Goal: Transaction & Acquisition: Subscribe to service/newsletter

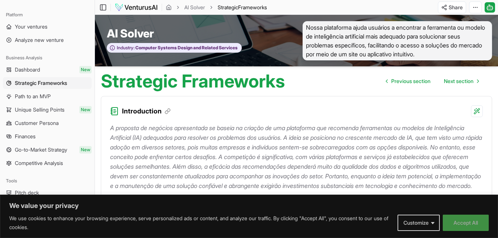
click at [476, 226] on button "Accept All" at bounding box center [466, 223] width 46 height 16
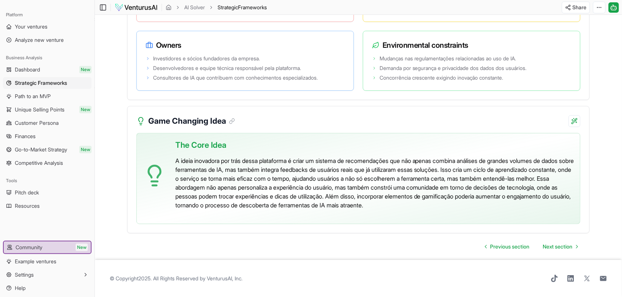
scroll to position [1529, 0]
click at [51, 99] on span "Path to an MVP" at bounding box center [33, 96] width 36 height 7
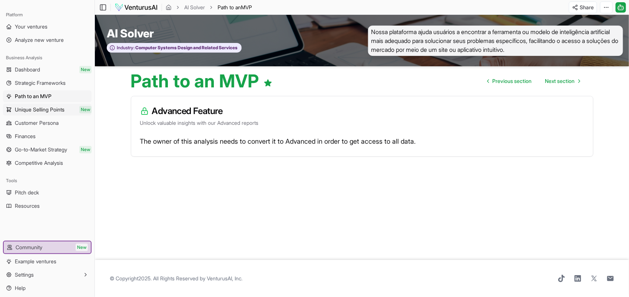
click at [54, 110] on span "Unique Selling Points" at bounding box center [40, 109] width 50 height 7
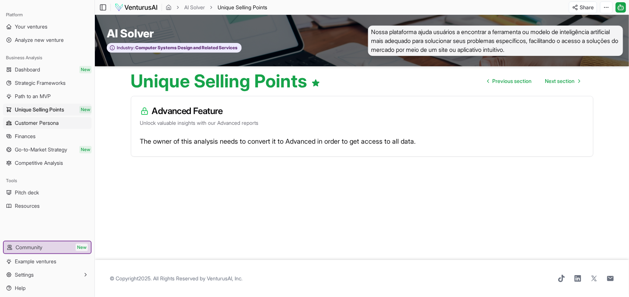
click at [51, 123] on span "Customer Persona" at bounding box center [37, 122] width 44 height 7
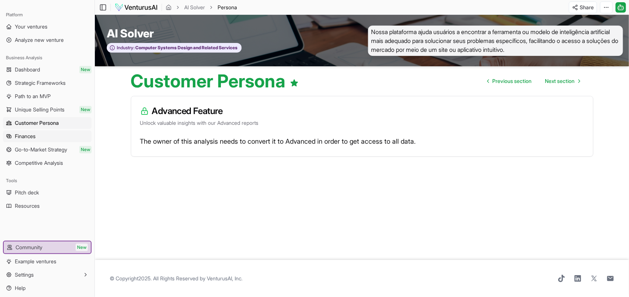
click at [43, 135] on link "Finances" at bounding box center [47, 136] width 89 height 12
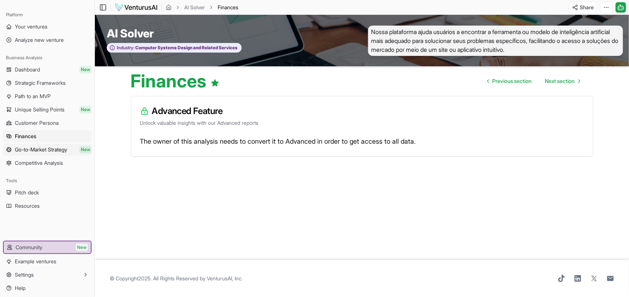
click at [49, 150] on span "Go-to-Market Strategy" at bounding box center [41, 149] width 52 height 7
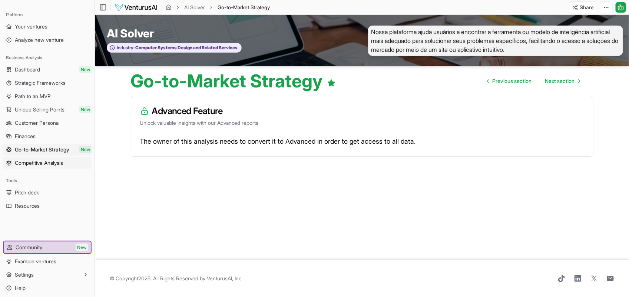
click at [48, 168] on link "Competitive Analysis" at bounding box center [47, 163] width 89 height 12
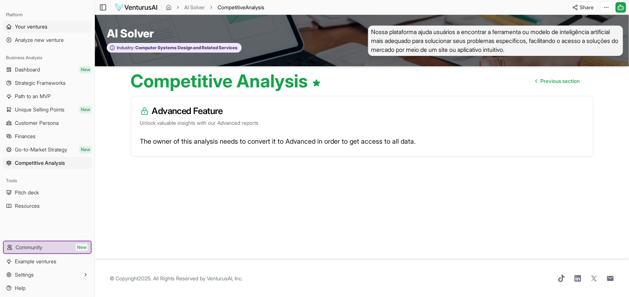
click at [30, 24] on span "Your ventures" at bounding box center [31, 26] width 33 height 7
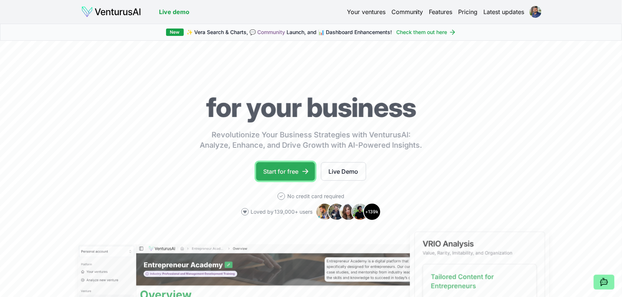
click at [284, 173] on link "Start for free" at bounding box center [285, 171] width 59 height 19
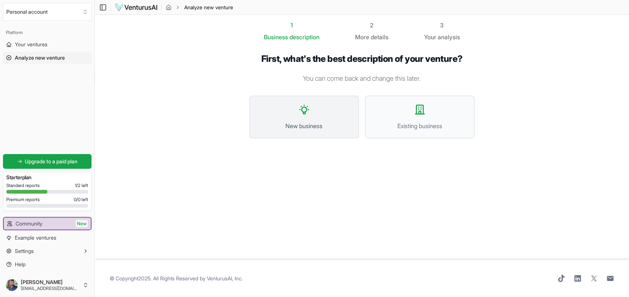
click at [292, 118] on button "New business" at bounding box center [304, 117] width 110 height 43
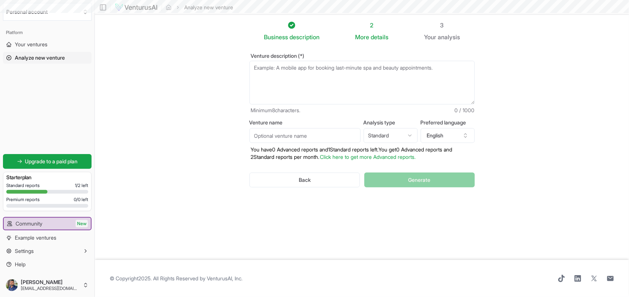
click at [296, 75] on textarea "Venture description (*)" at bounding box center [361, 83] width 225 height 44
paste textarea "Nossa solução é facilitar a escolha da ferramenta ou modelo de IA ideal para ca…"
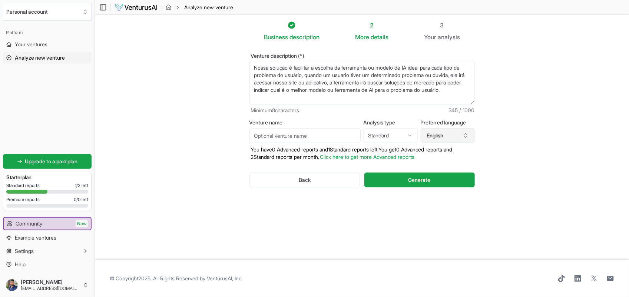
type textarea "Nossa solução é facilitar a escolha da ferramenta ou modelo de IA ideal para ca…"
click at [455, 134] on button "English" at bounding box center [448, 135] width 54 height 15
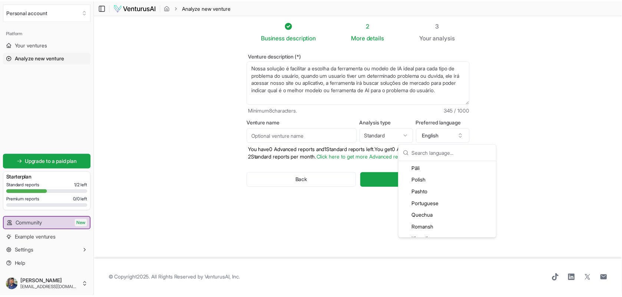
scroll to position [1482, 0]
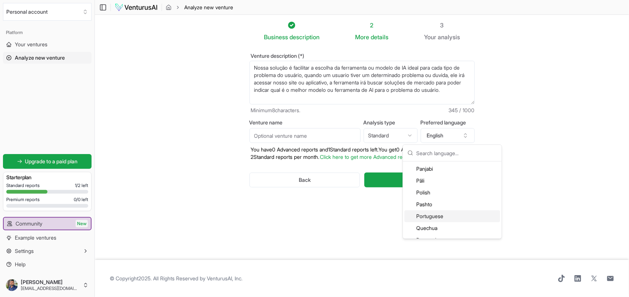
click at [442, 216] on div "Portuguese" at bounding box center [452, 217] width 96 height 12
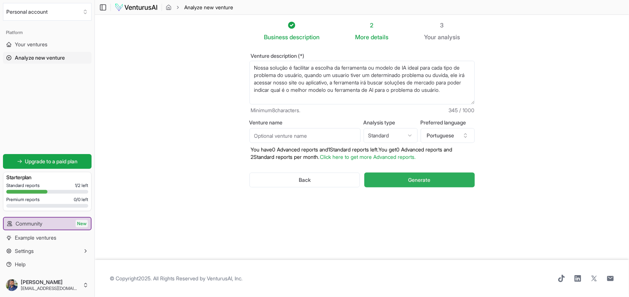
click at [417, 178] on span "Generate" at bounding box center [419, 179] width 22 height 7
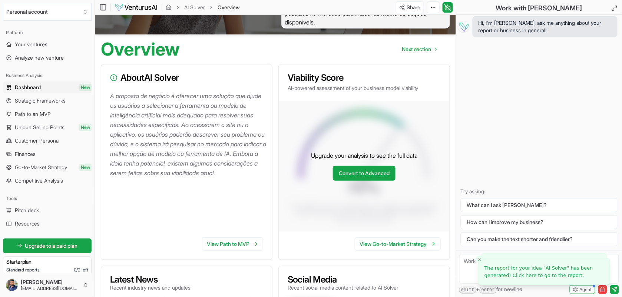
scroll to position [93, 0]
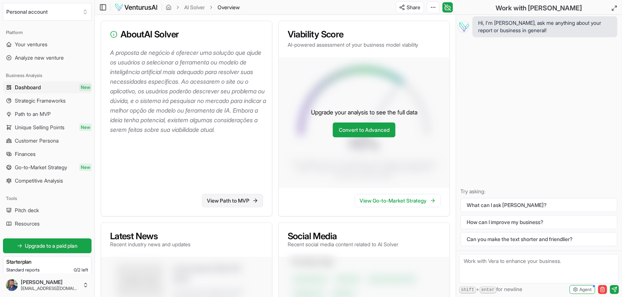
click at [236, 199] on link "View Path to MVP" at bounding box center [232, 200] width 61 height 13
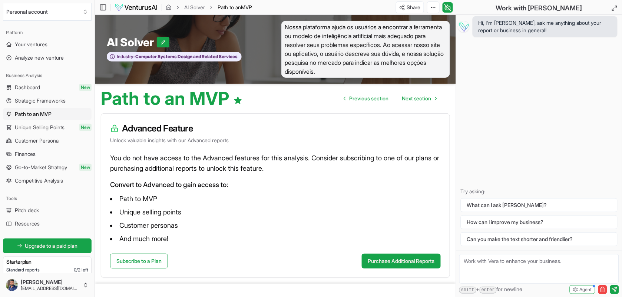
scroll to position [23, 0]
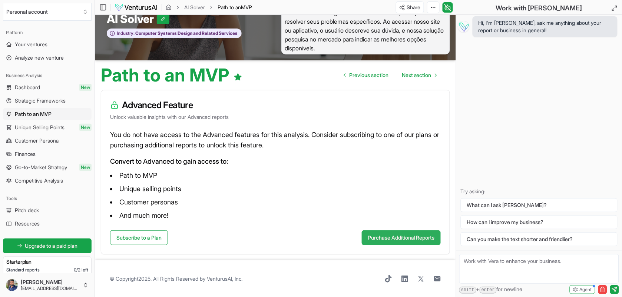
click at [402, 238] on button "Purchase Additional Reports" at bounding box center [401, 238] width 79 height 15
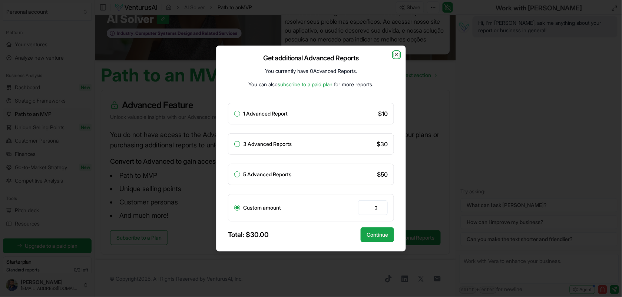
click at [398, 53] on icon "button" at bounding box center [397, 55] width 6 height 6
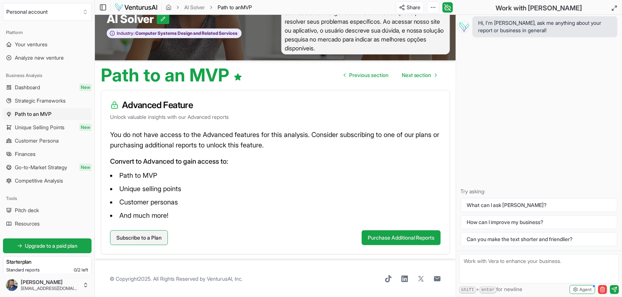
click at [156, 234] on link "Subscribe to a Plan" at bounding box center [139, 238] width 58 height 15
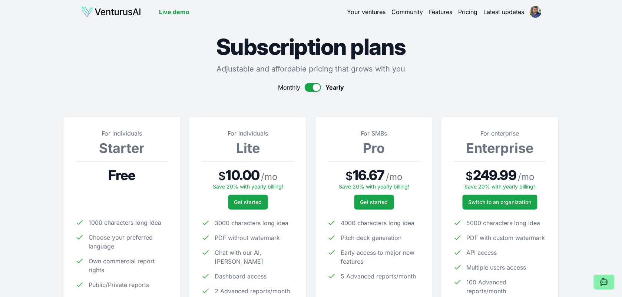
scroll to position [46, 0]
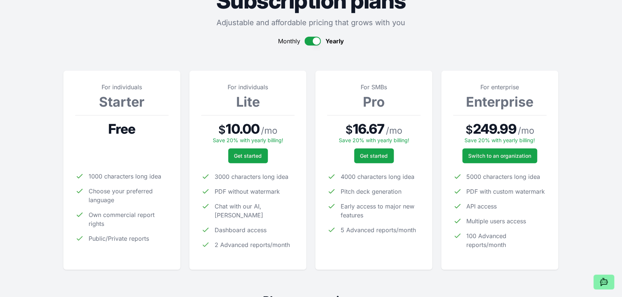
drag, startPoint x: 251, startPoint y: 155, endPoint x: 329, endPoint y: 16, distance: 159.1
click at [309, 41] on button "button" at bounding box center [313, 41] width 16 height 9
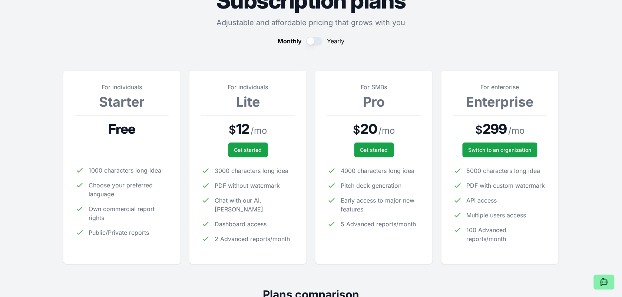
click at [311, 41] on button "button" at bounding box center [314, 41] width 16 height 9
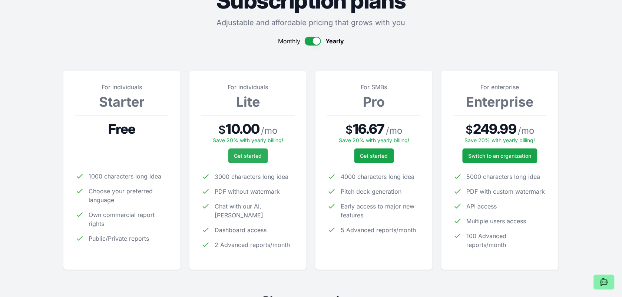
click at [245, 155] on span "Get started" at bounding box center [248, 155] width 28 height 7
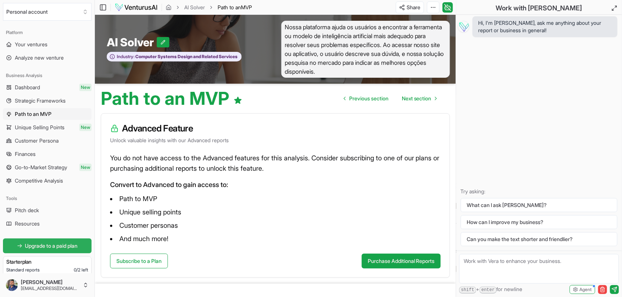
click at [56, 243] on span "Upgrade to a paid plan" at bounding box center [51, 245] width 53 height 7
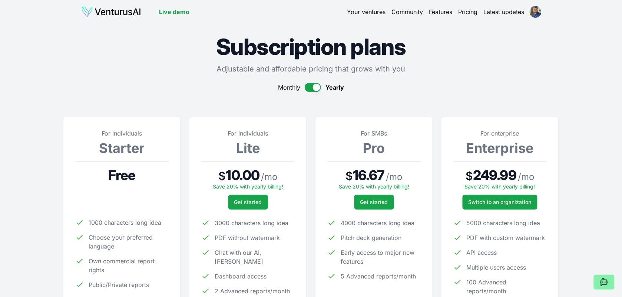
click at [310, 85] on button "button" at bounding box center [313, 87] width 16 height 9
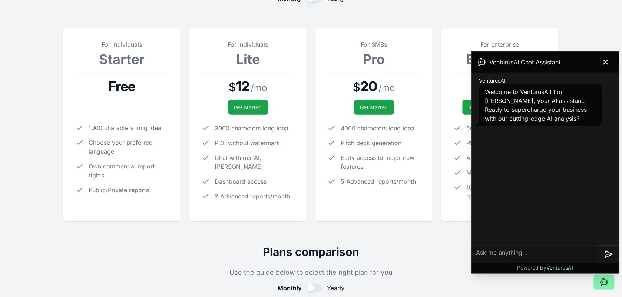
scroll to position [93, 0]
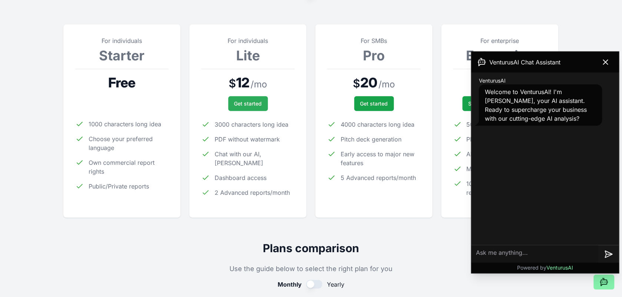
click at [243, 102] on span "Get started" at bounding box center [248, 103] width 28 height 7
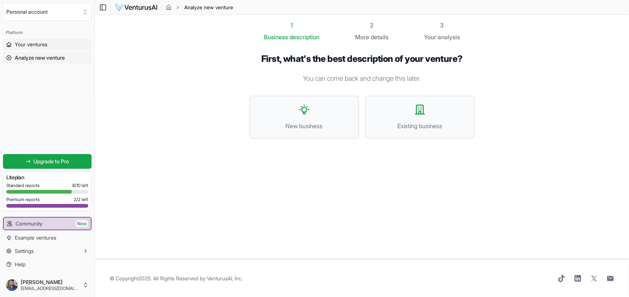
click at [29, 41] on span "Your ventures" at bounding box center [31, 44] width 33 height 7
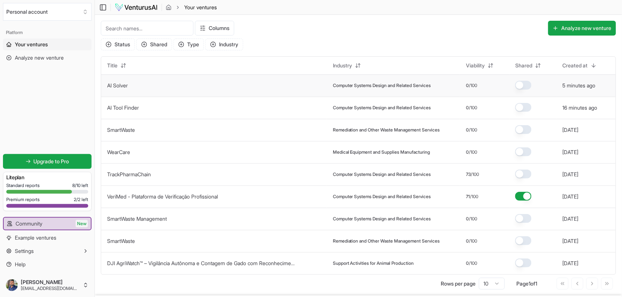
click at [376, 83] on span "Computer Systems Design and Related Services" at bounding box center [382, 86] width 98 height 6
click at [113, 81] on td "AI Solver" at bounding box center [214, 85] width 226 height 22
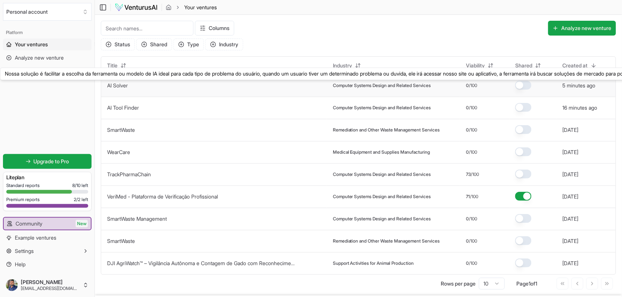
click at [118, 86] on link "AI Solver" at bounding box center [117, 85] width 21 height 6
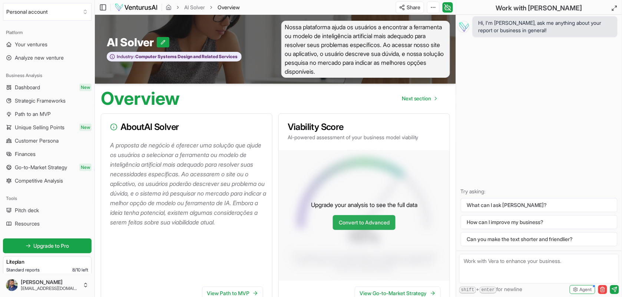
click at [371, 225] on link "Convert to Advanced" at bounding box center [364, 222] width 63 height 15
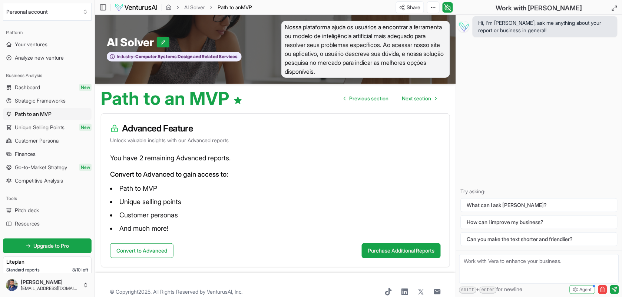
click at [159, 100] on h1 "Path to an MVP" at bounding box center [172, 99] width 142 height 18
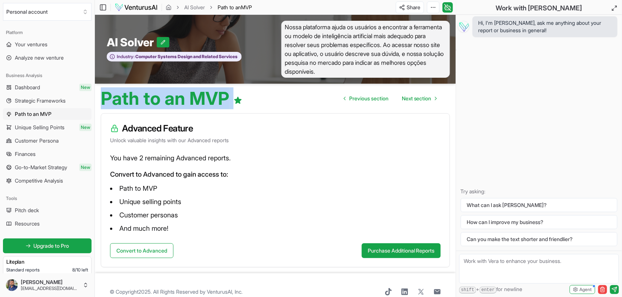
click at [159, 100] on h1 "Path to an MVP" at bounding box center [172, 99] width 142 height 18
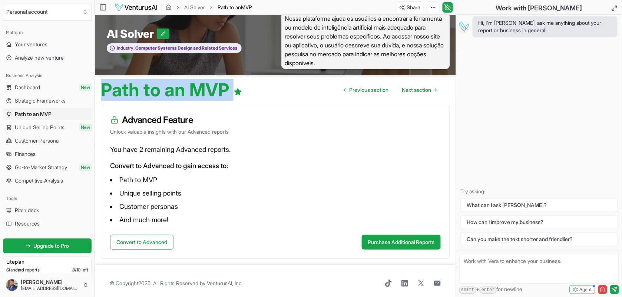
scroll to position [13, 0]
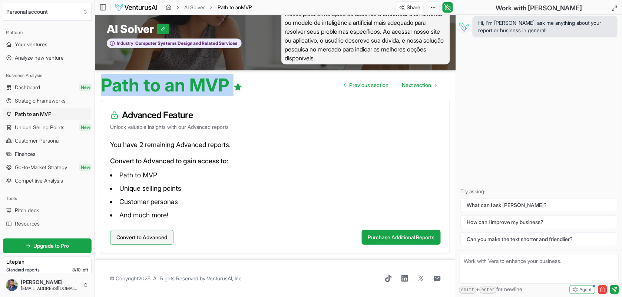
click at [153, 240] on button "Convert to Advanced" at bounding box center [141, 237] width 63 height 15
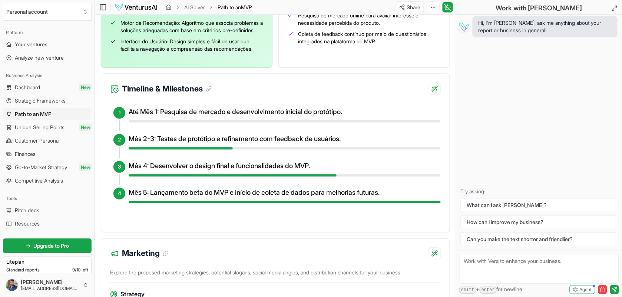
scroll to position [287, 0]
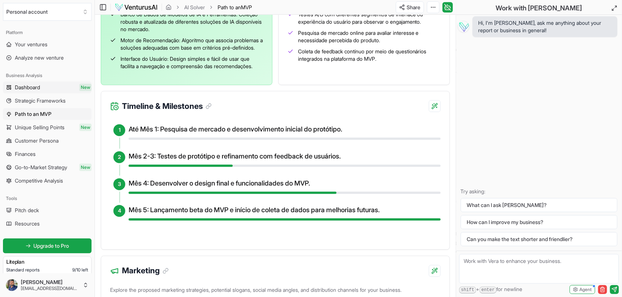
click at [36, 85] on span "Dashboard" at bounding box center [27, 87] width 25 height 7
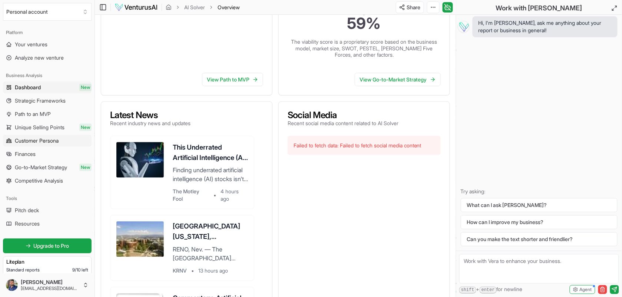
scroll to position [214, 0]
click at [56, 140] on span "Customer Persona" at bounding box center [37, 140] width 44 height 7
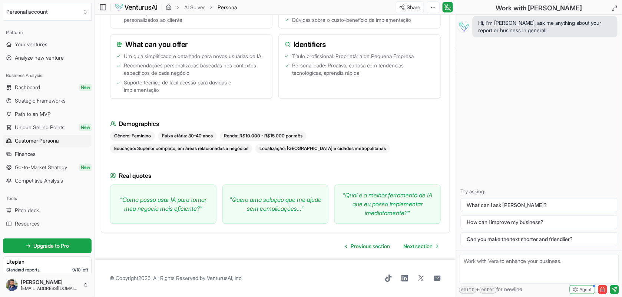
scroll to position [379, 0]
click at [36, 150] on span "Finances" at bounding box center [25, 153] width 21 height 7
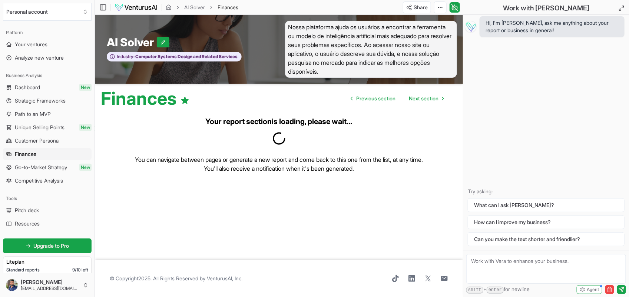
click at [49, 180] on span "Competitive Analysis" at bounding box center [39, 180] width 48 height 7
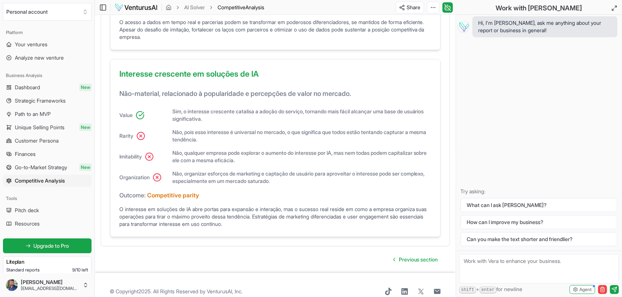
scroll to position [612, 0]
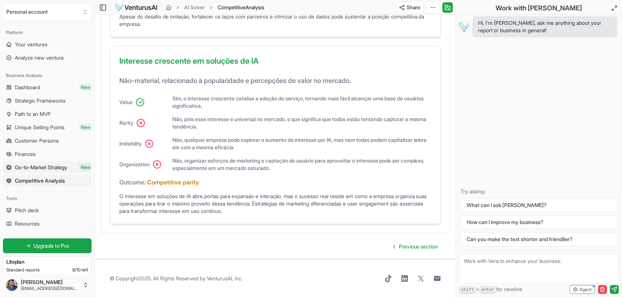
click at [31, 169] on span "Go-to-Market Strategy" at bounding box center [41, 167] width 52 height 7
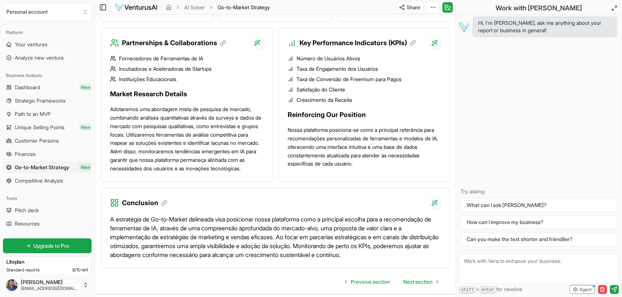
scroll to position [972, 0]
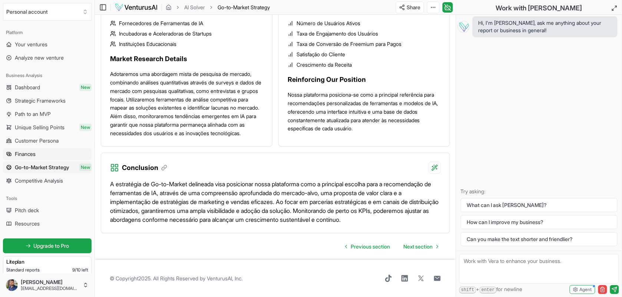
click at [30, 149] on link "Finances" at bounding box center [47, 154] width 89 height 12
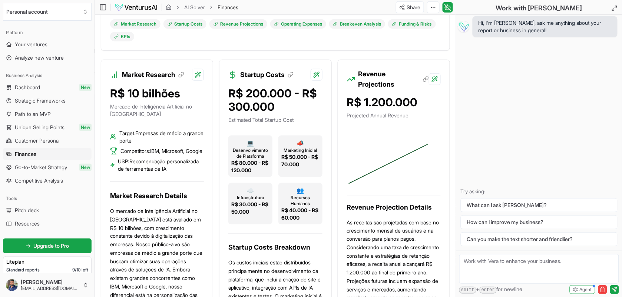
scroll to position [185, 0]
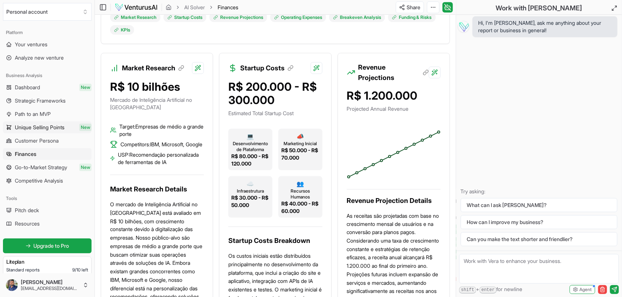
click at [43, 130] on span "Unique Selling Points" at bounding box center [40, 127] width 50 height 7
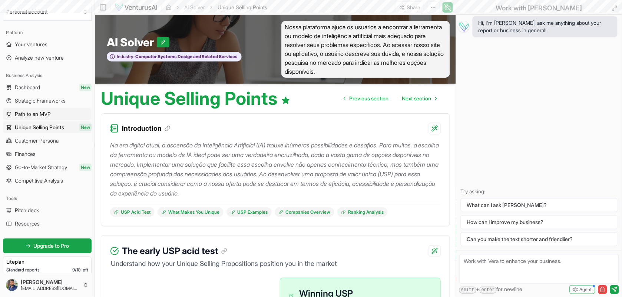
click at [43, 113] on span "Path to an MVP" at bounding box center [33, 113] width 36 height 7
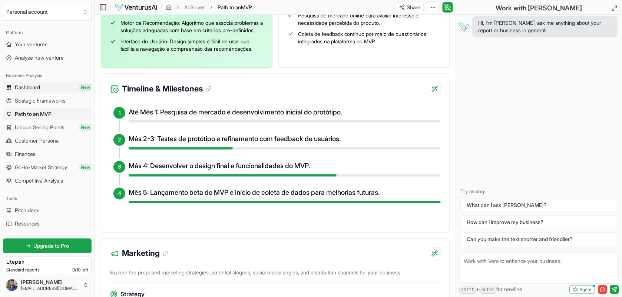
click at [39, 90] on span "Dashboard" at bounding box center [27, 87] width 25 height 7
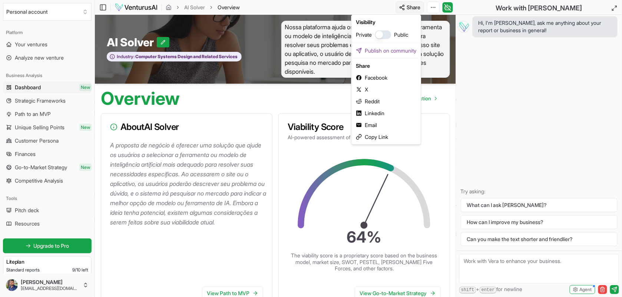
click at [412, 6] on html "Personal account Platform Your ventures Analyze new venture Business Analysis D…" at bounding box center [311, 148] width 622 height 297
click at [384, 36] on button "button" at bounding box center [383, 34] width 16 height 9
click at [382, 37] on button "button" at bounding box center [383, 34] width 16 height 9
click at [374, 136] on div "Copy Link" at bounding box center [386, 137] width 66 height 12
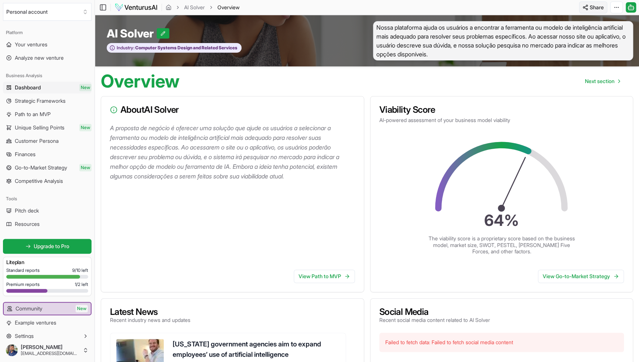
click at [600, 6] on html "Personal account Platform Your ventures Analyze new venture Business Analysis D…" at bounding box center [319, 181] width 639 height 362
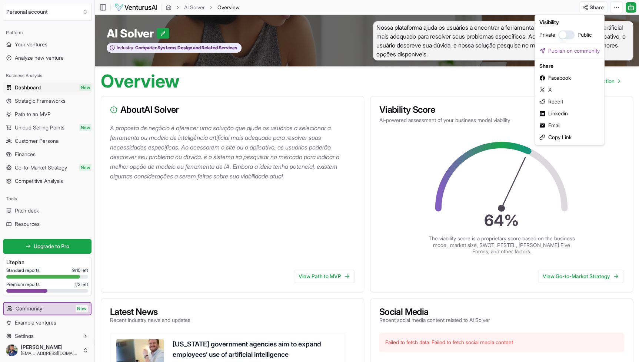
click at [571, 34] on button "button" at bounding box center [567, 34] width 16 height 9
click at [567, 137] on div "Copy Link" at bounding box center [570, 137] width 66 height 12
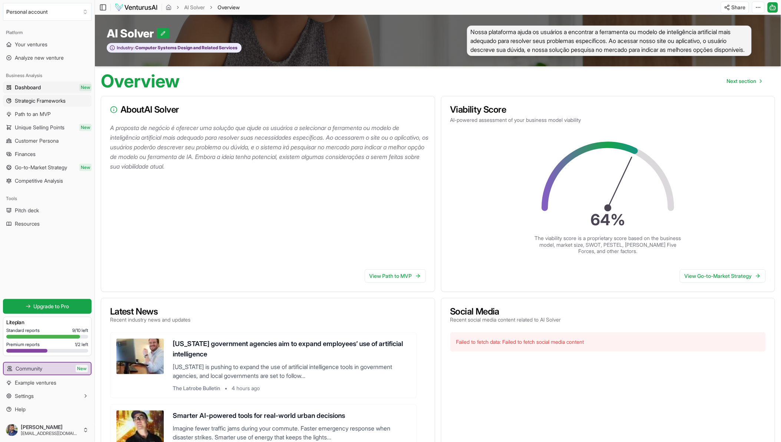
click at [43, 100] on span "Strategic Frameworks" at bounding box center [40, 100] width 51 height 7
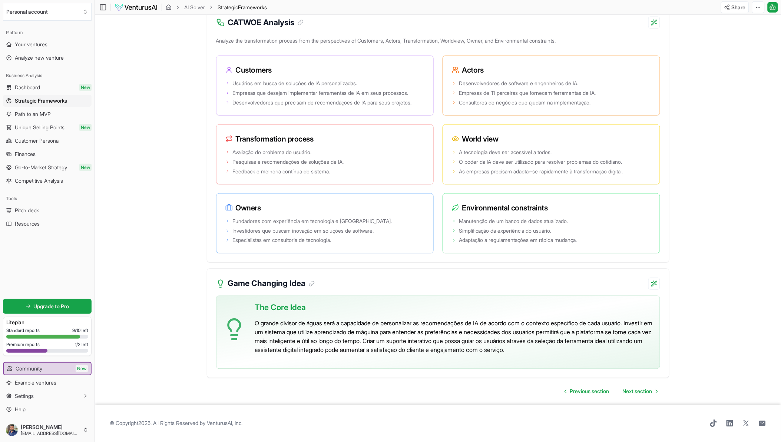
scroll to position [1291, 0]
click at [33, 116] on span "Path to an MVP" at bounding box center [33, 113] width 36 height 7
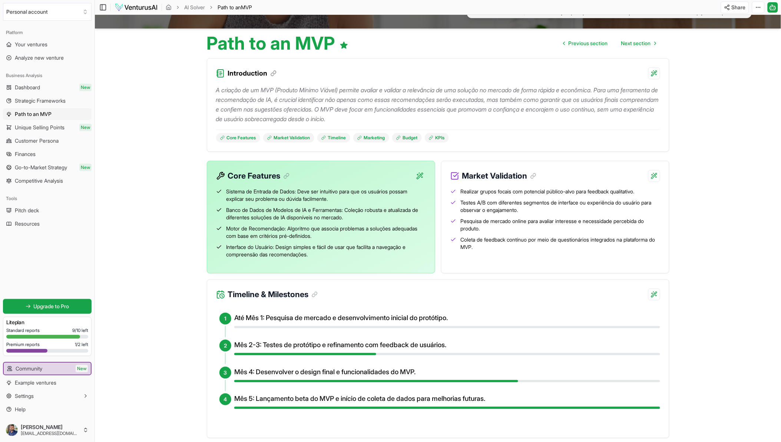
scroll to position [31, 0]
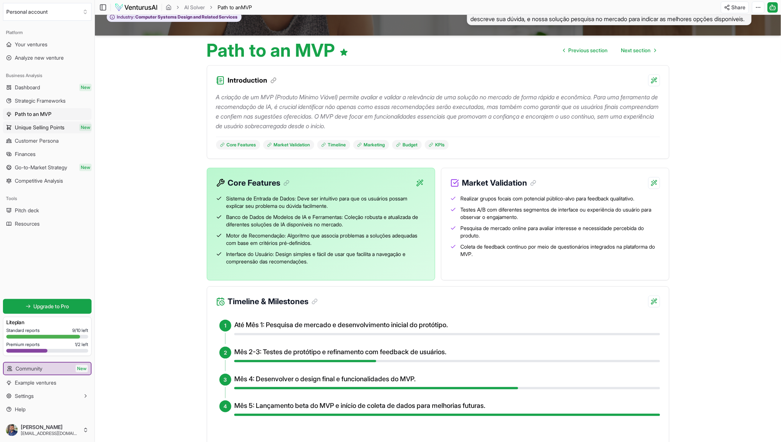
click at [32, 131] on span "Unique Selling Points" at bounding box center [40, 127] width 50 height 7
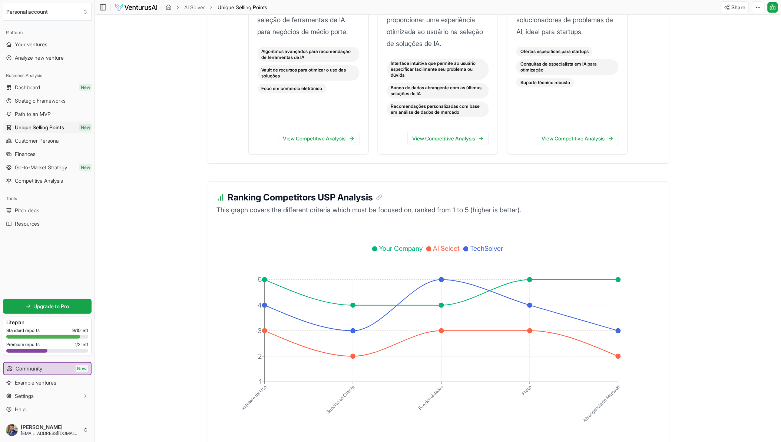
scroll to position [1070, 0]
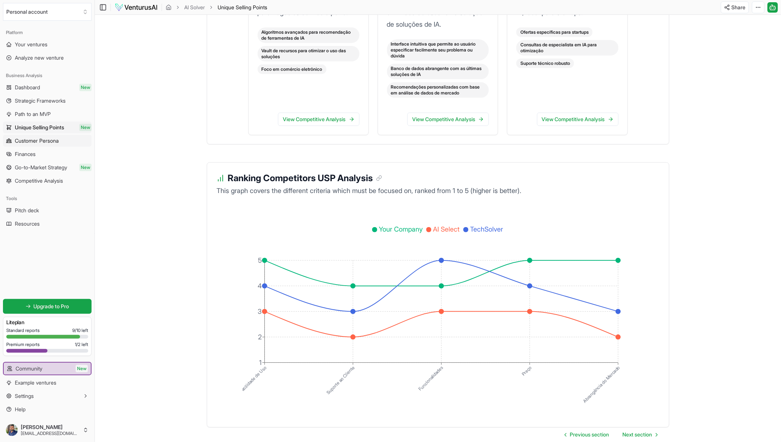
click at [50, 142] on span "Customer Persona" at bounding box center [37, 140] width 44 height 7
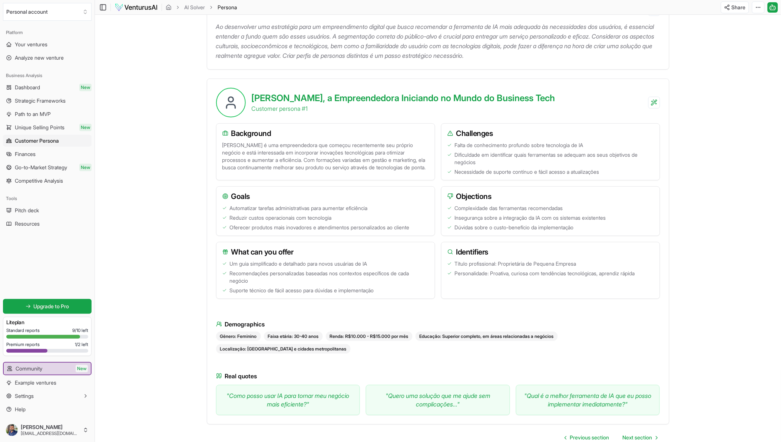
scroll to position [82, 0]
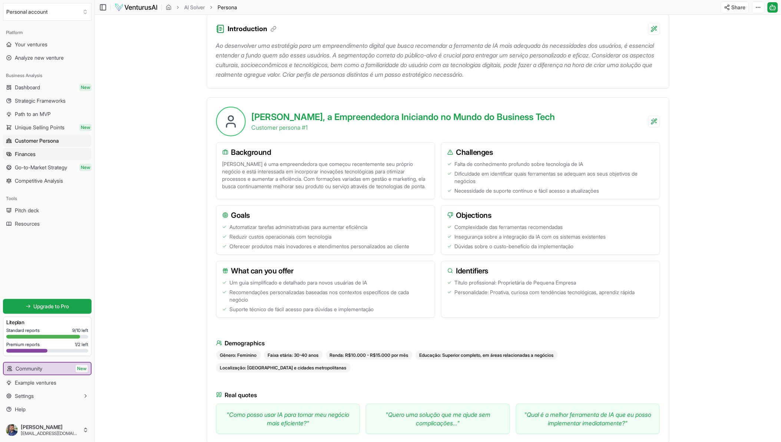
click at [42, 155] on link "Finances" at bounding box center [47, 154] width 89 height 12
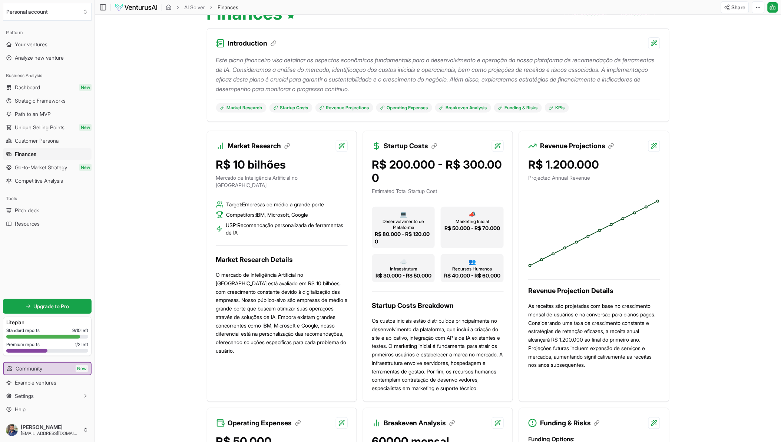
scroll to position [82, 0]
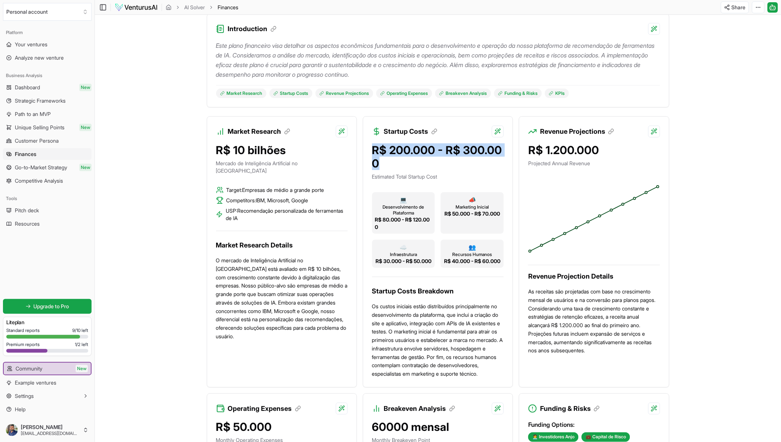
drag, startPoint x: 389, startPoint y: 167, endPoint x: 372, endPoint y: 153, distance: 22.1
click at [372, 153] on div "R$ 200.000 - R$ 300.000" at bounding box center [438, 156] width 132 height 27
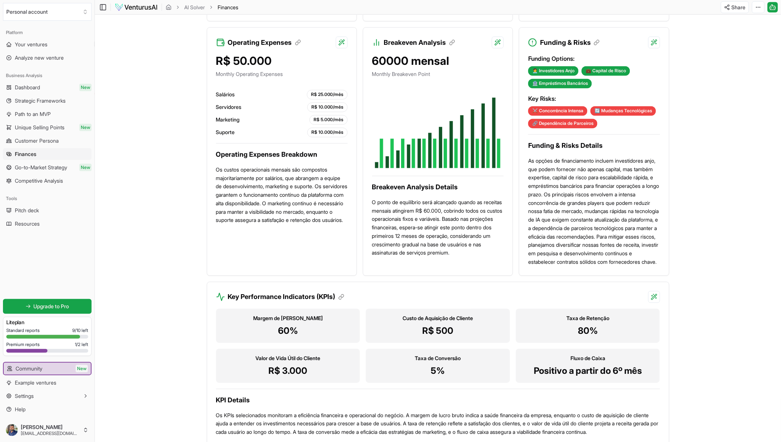
scroll to position [371, 0]
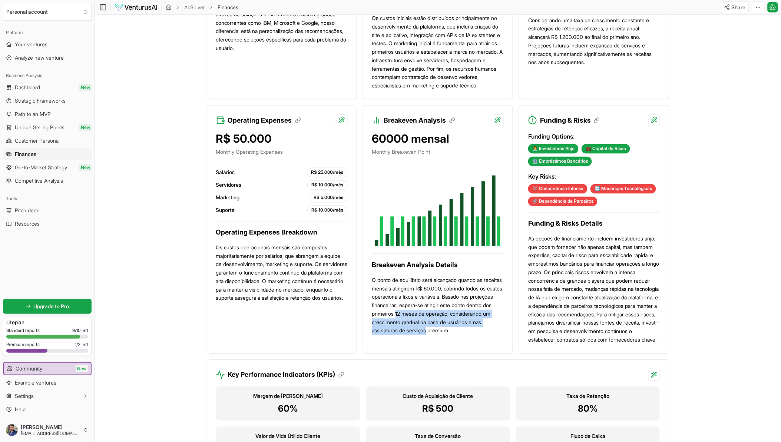
drag, startPoint x: 451, startPoint y: 330, endPoint x: 491, endPoint y: 345, distance: 42.8
click at [491, 297] on p "O ponto de equilíbrio será alcançado quando as receitas mensais atingirem R$ 60…" at bounding box center [438, 305] width 132 height 59
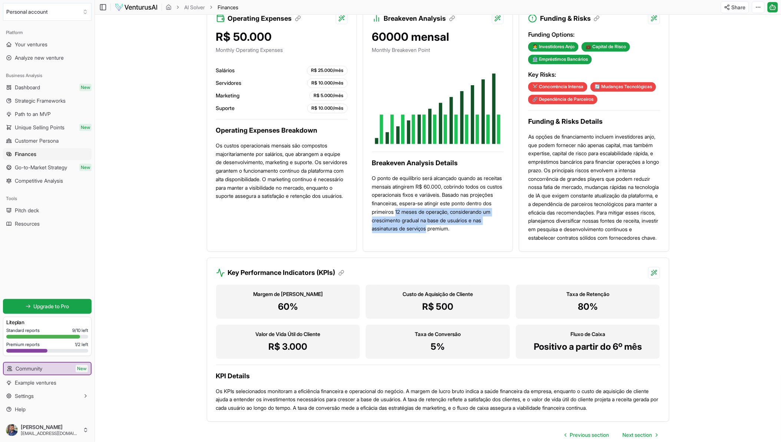
scroll to position [520, 0]
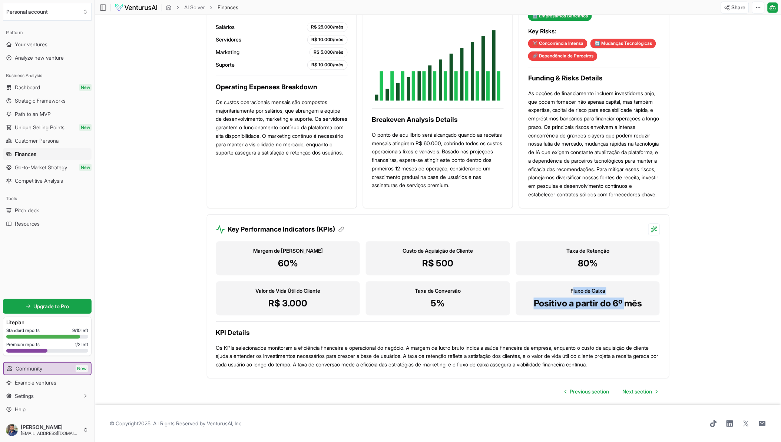
drag, startPoint x: 572, startPoint y: 331, endPoint x: 628, endPoint y: 350, distance: 59.1
click at [628, 297] on div "Fluxo de Caixa Positivo a partir do 6º mês" at bounding box center [588, 298] width 144 height 34
drag, startPoint x: 628, startPoint y: 350, endPoint x: 635, endPoint y: 348, distance: 7.6
click at [629, 297] on p "Positivo a partir do 6º mês" at bounding box center [588, 304] width 132 height 12
drag, startPoint x: 647, startPoint y: 347, endPoint x: 561, endPoint y: 328, distance: 88.7
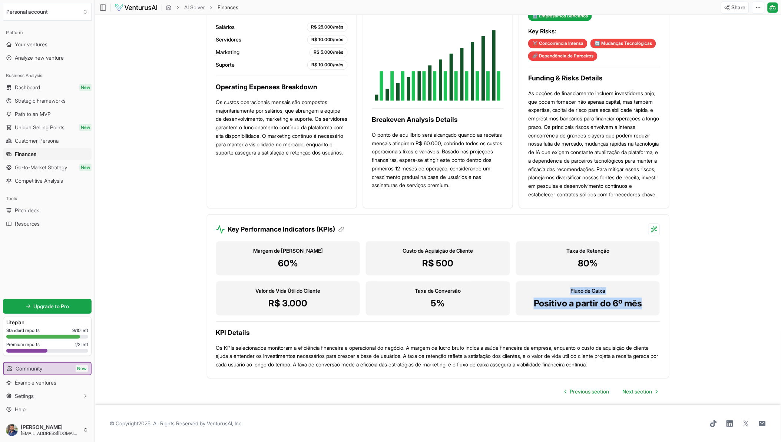
click at [561, 297] on div "Fluxo de Caixa Positivo a partir do 6º mês" at bounding box center [588, 298] width 144 height 34
click at [41, 172] on link "Go-to-Market Strategy New" at bounding box center [47, 168] width 89 height 12
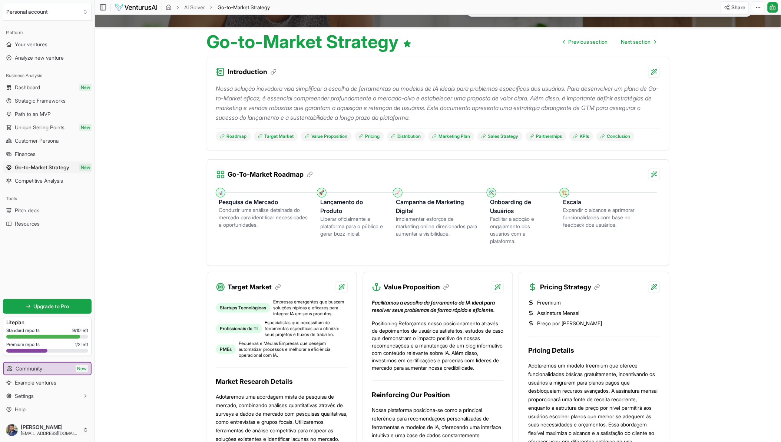
scroll to position [24, 0]
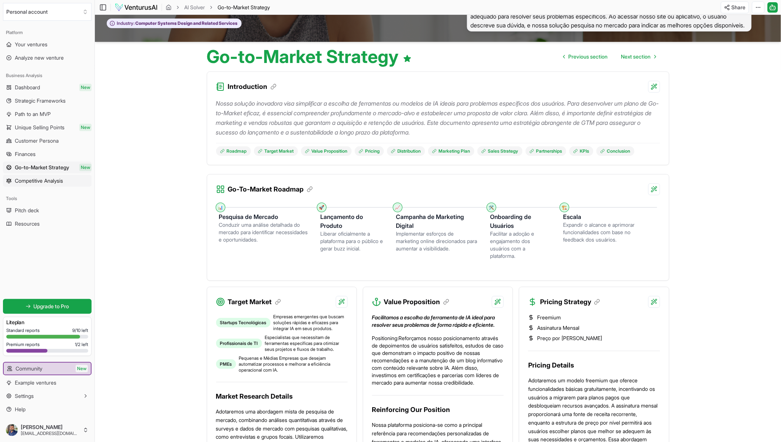
click at [50, 179] on span "Competitive Analysis" at bounding box center [39, 180] width 48 height 7
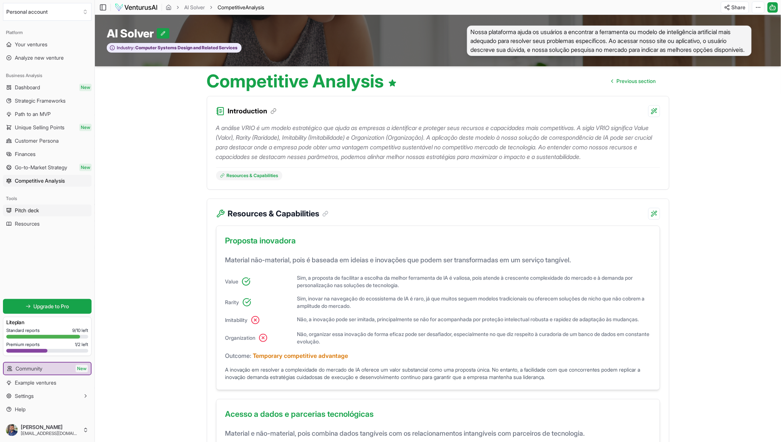
click at [50, 213] on link "Pitch deck" at bounding box center [47, 211] width 89 height 12
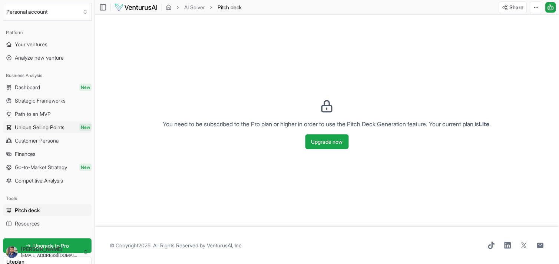
click at [56, 127] on span "Unique Selling Points" at bounding box center [40, 127] width 50 height 7
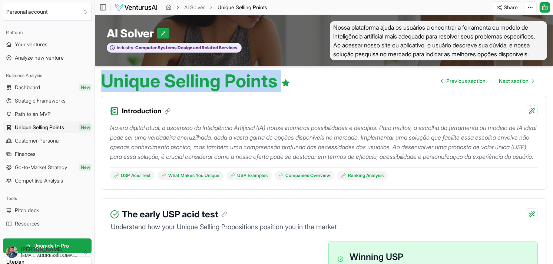
drag, startPoint x: 294, startPoint y: 87, endPoint x: 97, endPoint y: 91, distance: 197.6
click at [97, 90] on div "Unique Selling Points Previous section Next section" at bounding box center [324, 78] width 458 height 24
copy h1 "Unique Selling Points"
click at [36, 151] on span "Finances" at bounding box center [25, 153] width 21 height 7
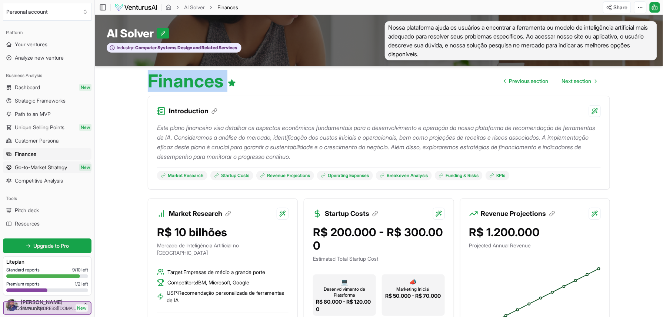
click at [57, 165] on span "Go-to-Market Strategy" at bounding box center [41, 167] width 52 height 7
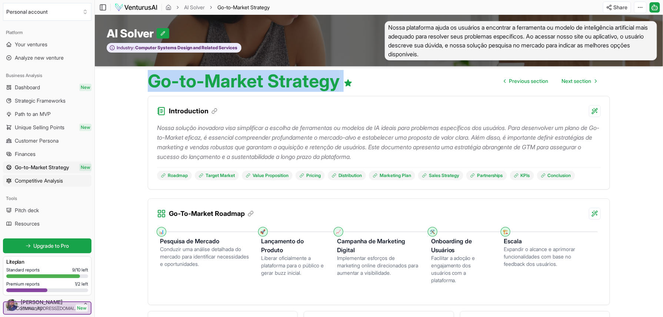
click at [56, 177] on span "Competitive Analysis" at bounding box center [39, 180] width 48 height 7
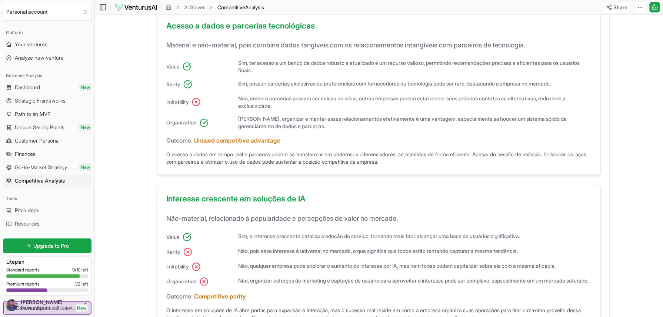
scroll to position [489, 0]
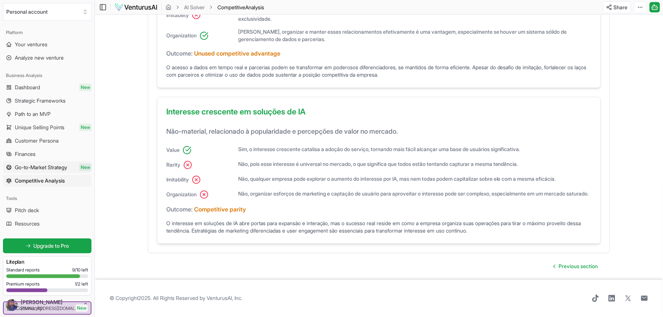
click at [58, 168] on span "Go-to-Market Strategy" at bounding box center [41, 167] width 52 height 7
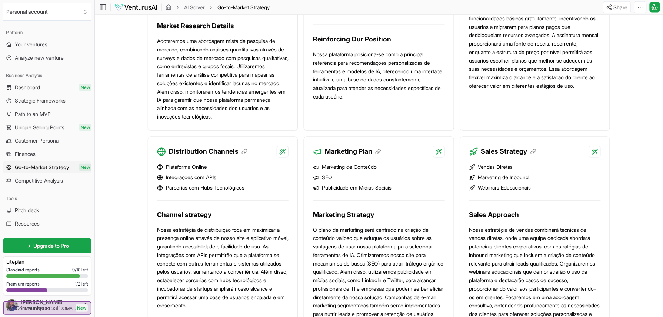
scroll to position [728, 0]
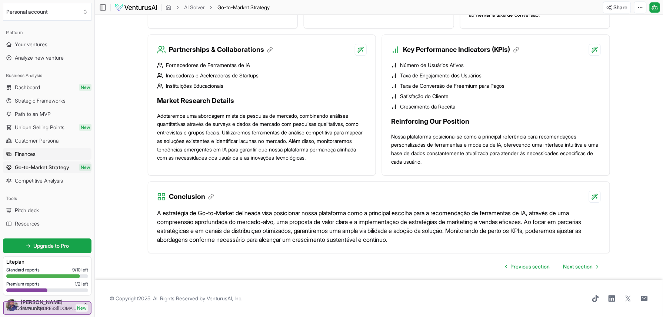
click at [36, 151] on span "Finances" at bounding box center [25, 153] width 21 height 7
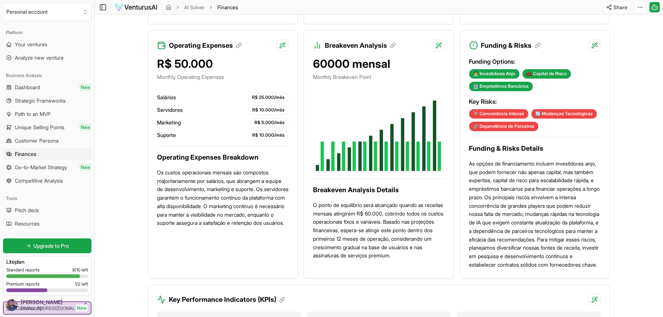
scroll to position [593, 0]
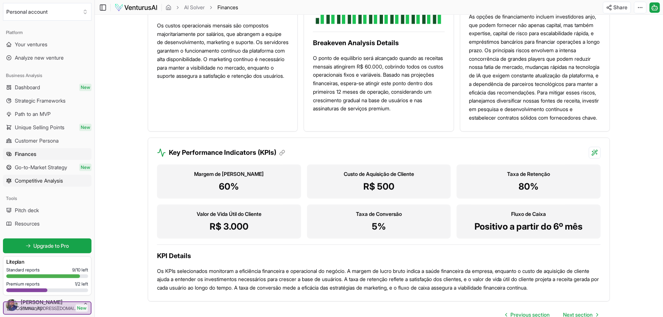
click at [49, 185] on link "Competitive Analysis" at bounding box center [47, 181] width 89 height 12
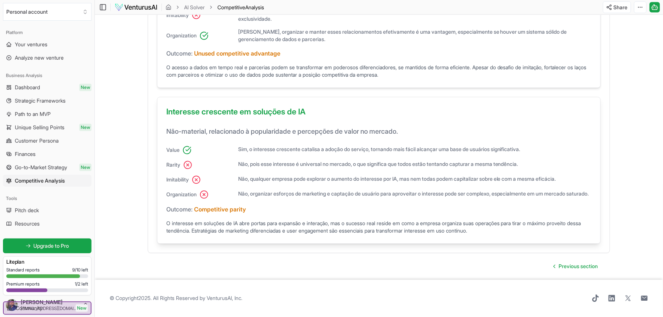
scroll to position [193, 0]
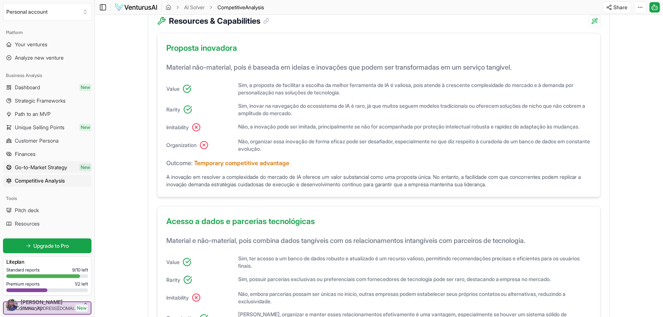
click at [51, 171] on span "Go-to-Market Strategy" at bounding box center [41, 167] width 52 height 7
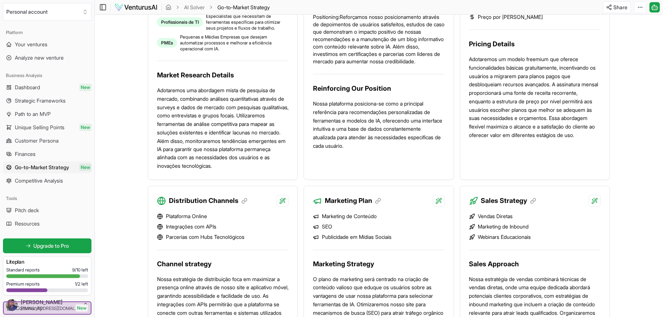
scroll to position [728, 0]
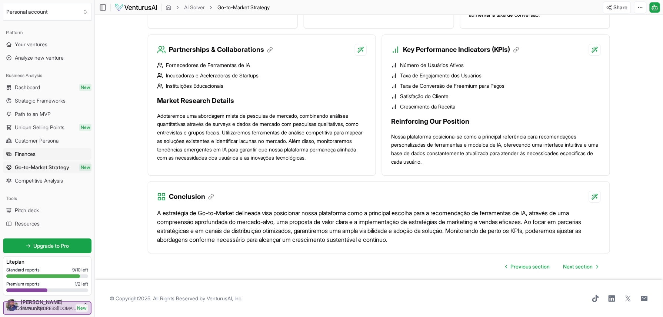
click at [32, 152] on span "Finances" at bounding box center [25, 153] width 21 height 7
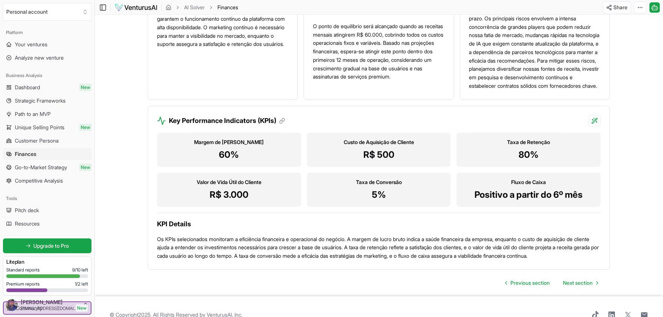
scroll to position [689, 0]
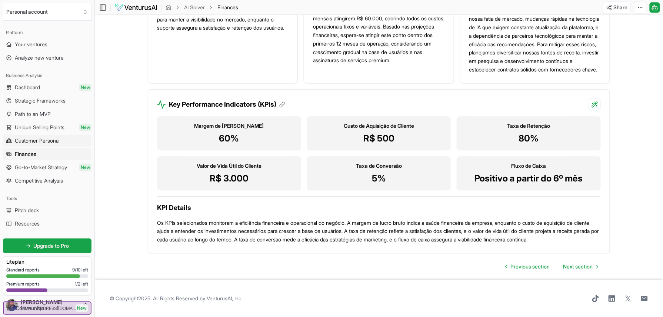
click at [50, 144] on span "Customer Persona" at bounding box center [37, 140] width 44 height 7
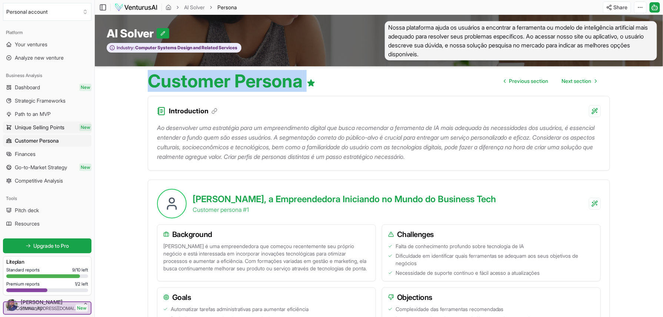
click at [48, 129] on span "Unique Selling Points" at bounding box center [40, 127] width 50 height 7
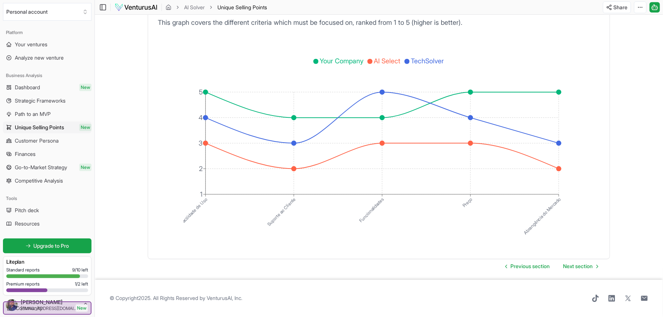
scroll to position [1260, 0]
drag, startPoint x: 460, startPoint y: 60, endPoint x: 414, endPoint y: 57, distance: 46.4
click at [414, 57] on ul "Your Company AI Select TechSolver" at bounding box center [381, 61] width 376 height 12
copy span "TechSolver"
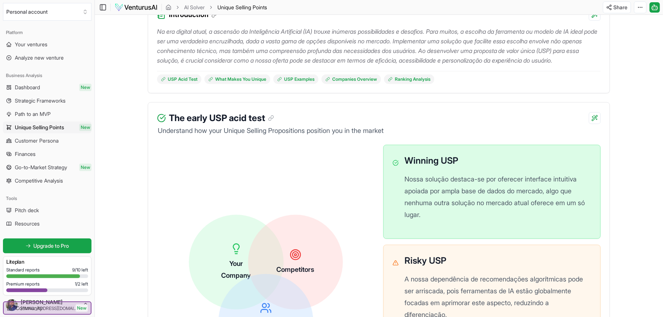
scroll to position [0, 0]
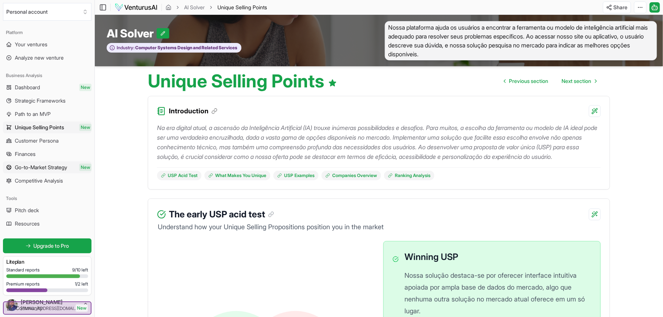
click at [54, 168] on span "Go-to-Market Strategy" at bounding box center [41, 167] width 52 height 7
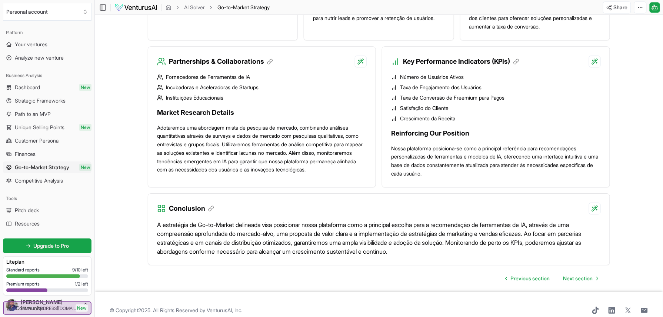
scroll to position [728, 0]
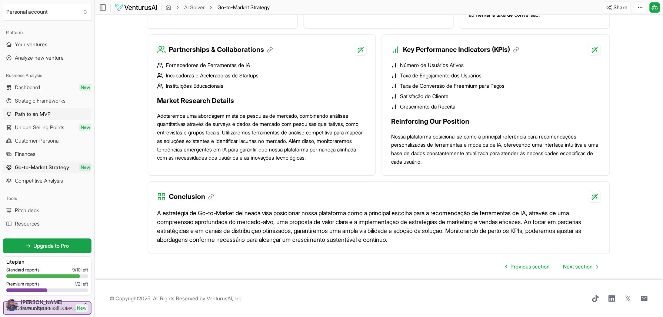
click at [39, 116] on span "Path to an MVP" at bounding box center [33, 113] width 36 height 7
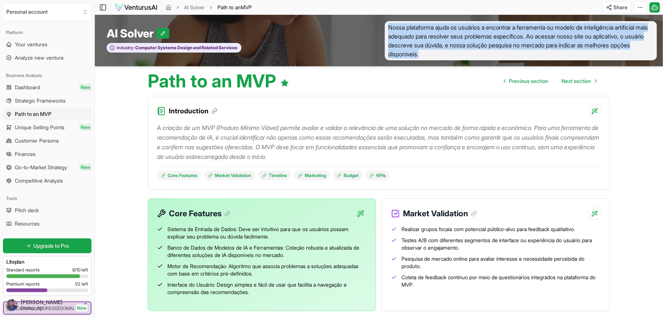
drag, startPoint x: 483, startPoint y: 55, endPoint x: 388, endPoint y: 24, distance: 99.6
click at [388, 24] on span "Nossa plataforma ajuda os usuários a encontrar a ferramenta ou modelo de inteli…" at bounding box center [521, 40] width 272 height 39
copy span "Nossa plataforma ajuda os usuários a encontrar a ferramenta ou modelo de inteli…"
click at [50, 126] on span "Unique Selling Points" at bounding box center [40, 127] width 50 height 7
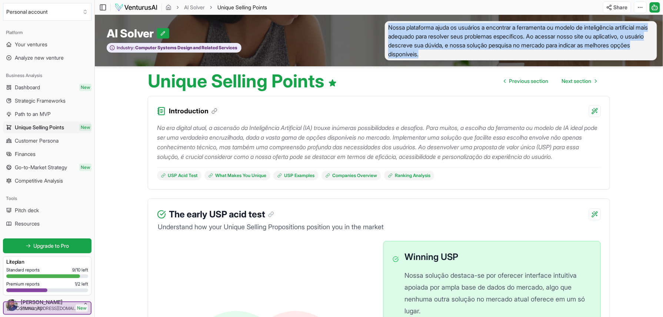
scroll to position [148, 0]
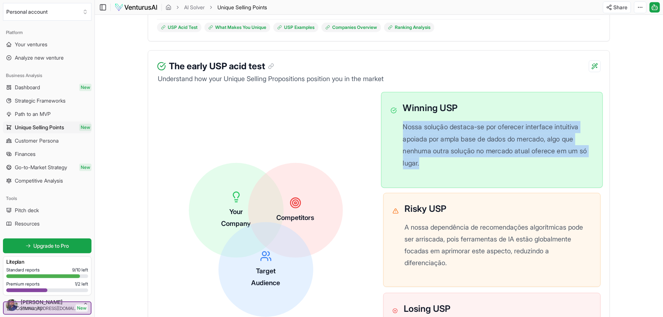
drag, startPoint x: 426, startPoint y: 180, endPoint x: 404, endPoint y: 141, distance: 44.8
click at [404, 141] on p "Nossa solução destaca-se por oferecer interface intuitiva apoiada por ampla bas…" at bounding box center [498, 145] width 191 height 49
copy p "Nossa solução destaca-se por oferecer interface intuitiva apoiada por ampla bas…"
click at [56, 162] on link "Go-to-Market Strategy New" at bounding box center [47, 168] width 89 height 12
click at [26, 155] on span "Finances" at bounding box center [25, 153] width 21 height 7
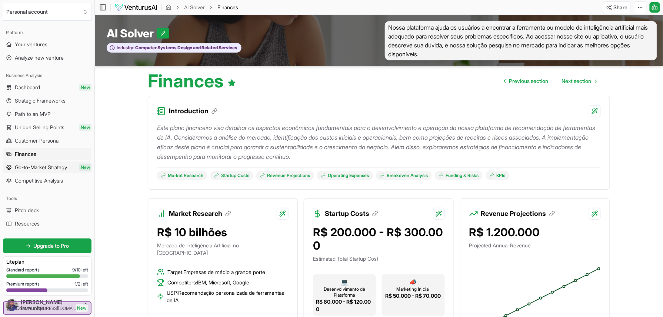
click at [44, 170] on span "Go-to-Market Strategy" at bounding box center [41, 167] width 52 height 7
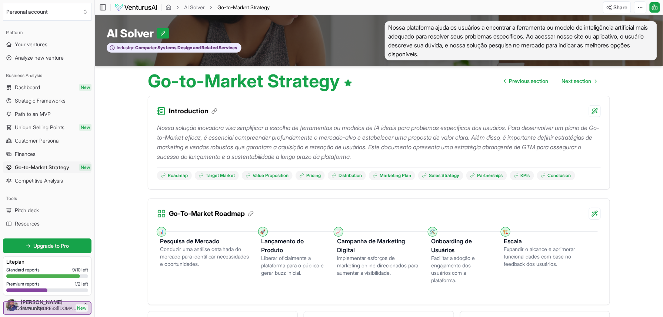
click at [46, 165] on span "Go-to-Market Strategy" at bounding box center [42, 167] width 54 height 7
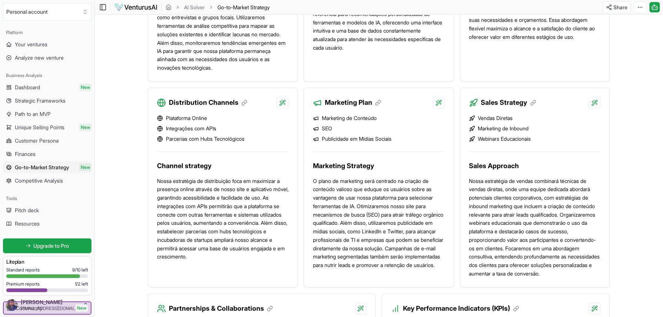
scroll to position [234, 0]
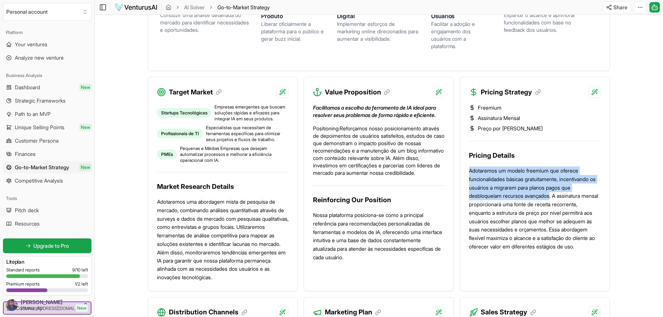
drag, startPoint x: 468, startPoint y: 173, endPoint x: 555, endPoint y: 196, distance: 90.1
click at [555, 196] on div "Freemium Assinatura Mensal Preço por Nível Pricing Details Adotaremos um modelo…" at bounding box center [535, 179] width 149 height 162
copy p "Adotaremos um modelo freemium que oferece funcionalidades básicas gratuitamente…"
click at [48, 115] on span "Path to an MVP" at bounding box center [33, 113] width 36 height 7
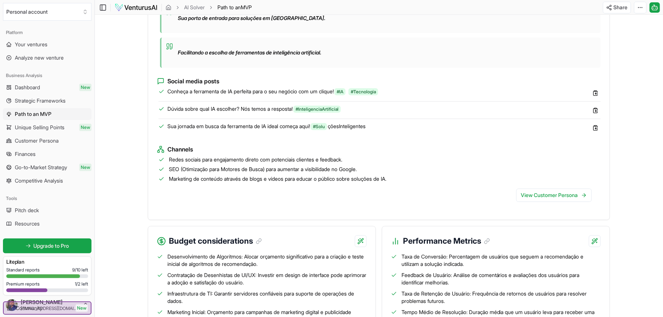
scroll to position [734, 0]
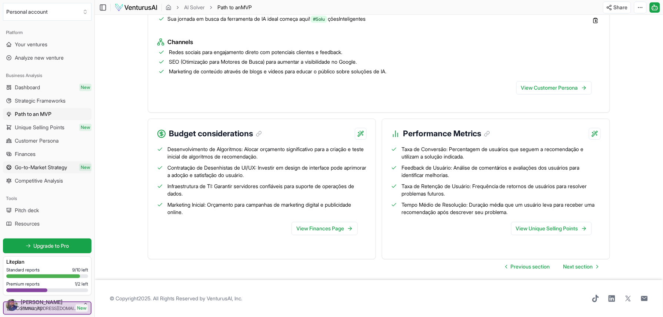
click at [60, 170] on span "Go-to-Market Strategy" at bounding box center [41, 167] width 52 height 7
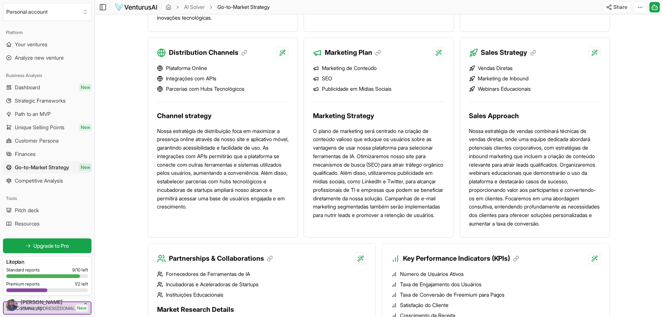
scroll to position [728, 0]
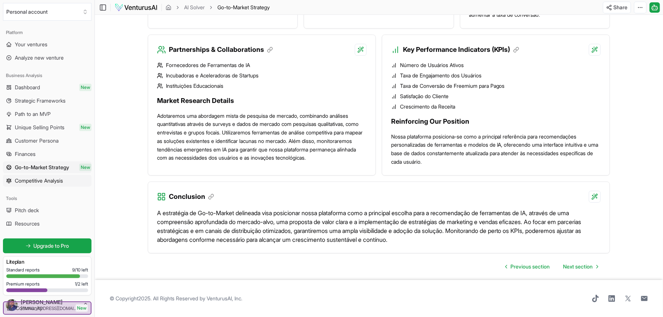
click at [54, 181] on span "Competitive Analysis" at bounding box center [39, 180] width 48 height 7
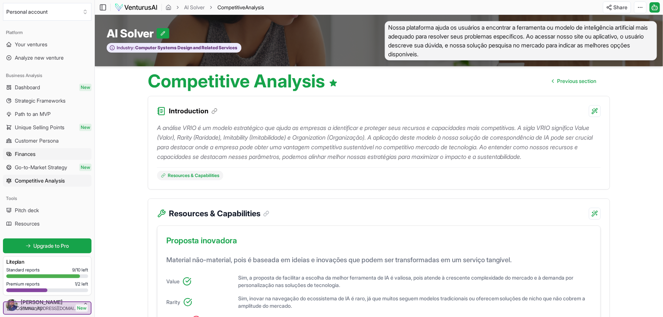
click at [33, 155] on span "Finances" at bounding box center [25, 153] width 21 height 7
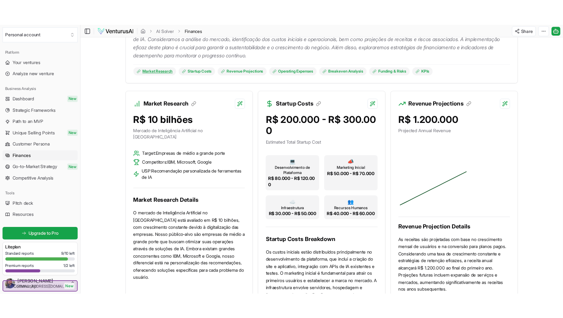
scroll to position [148, 0]
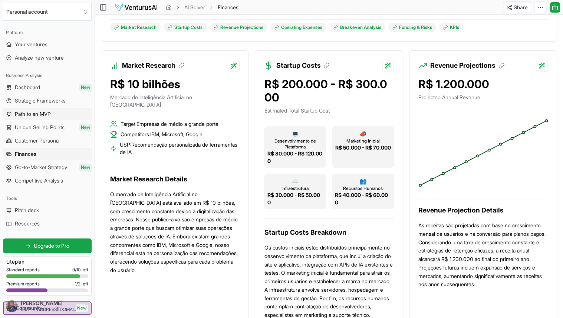
click at [36, 114] on span "Path to an MVP" at bounding box center [33, 113] width 36 height 7
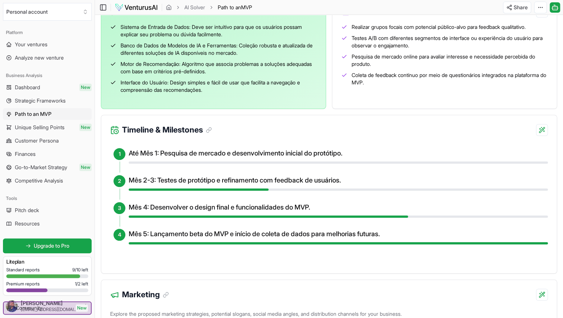
scroll to position [208, 0]
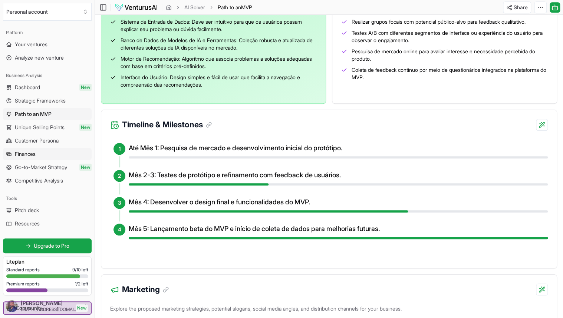
click at [43, 153] on link "Finances" at bounding box center [47, 154] width 89 height 12
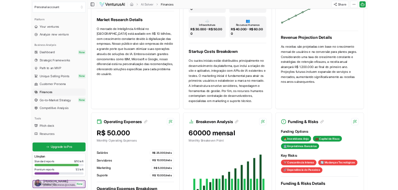
scroll to position [178, 0]
